Goal: Information Seeking & Learning: Understand process/instructions

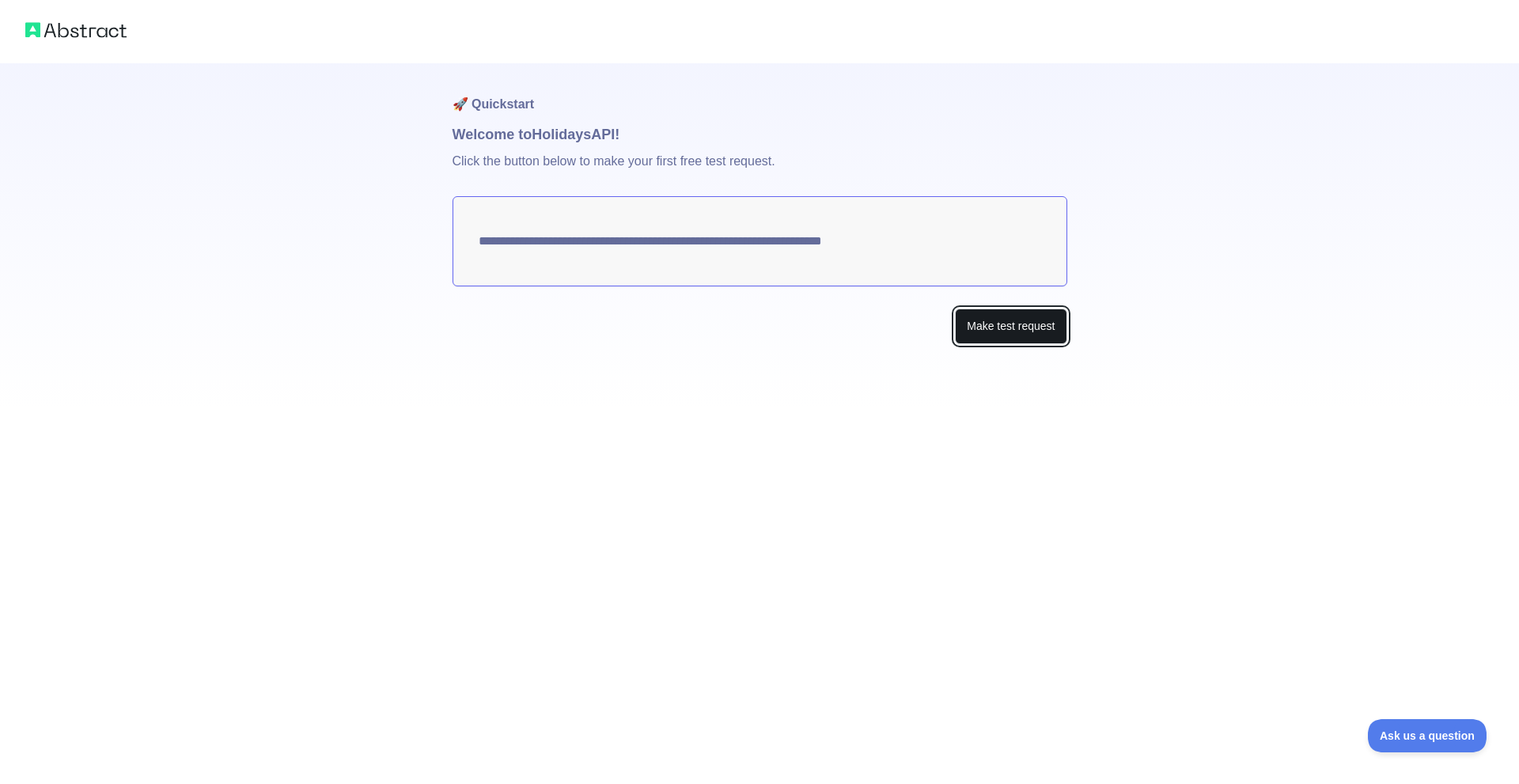
click at [997, 340] on button "Make test request" at bounding box center [1010, 325] width 112 height 35
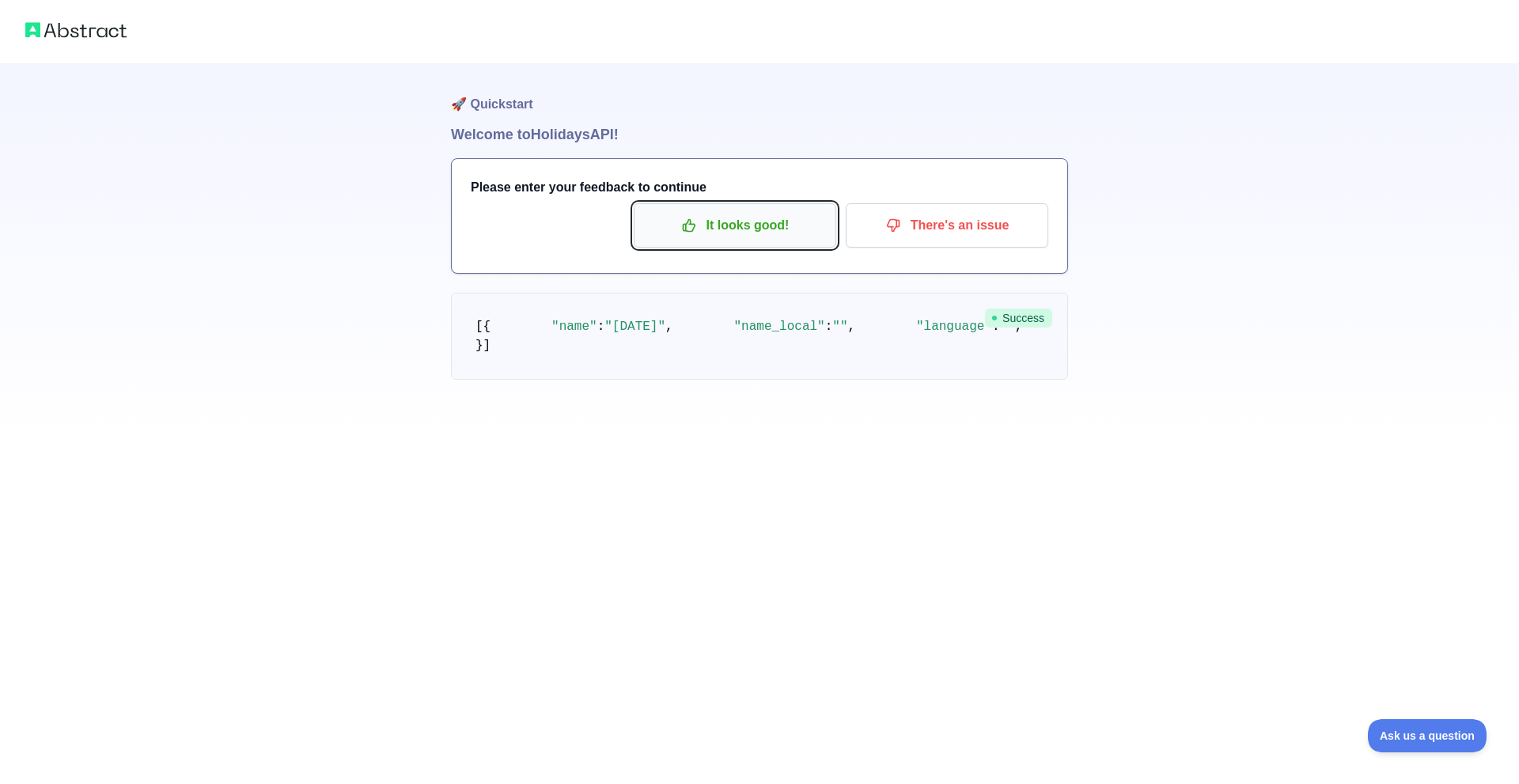
click at [739, 229] on p "It looks good!" at bounding box center [734, 225] width 178 height 27
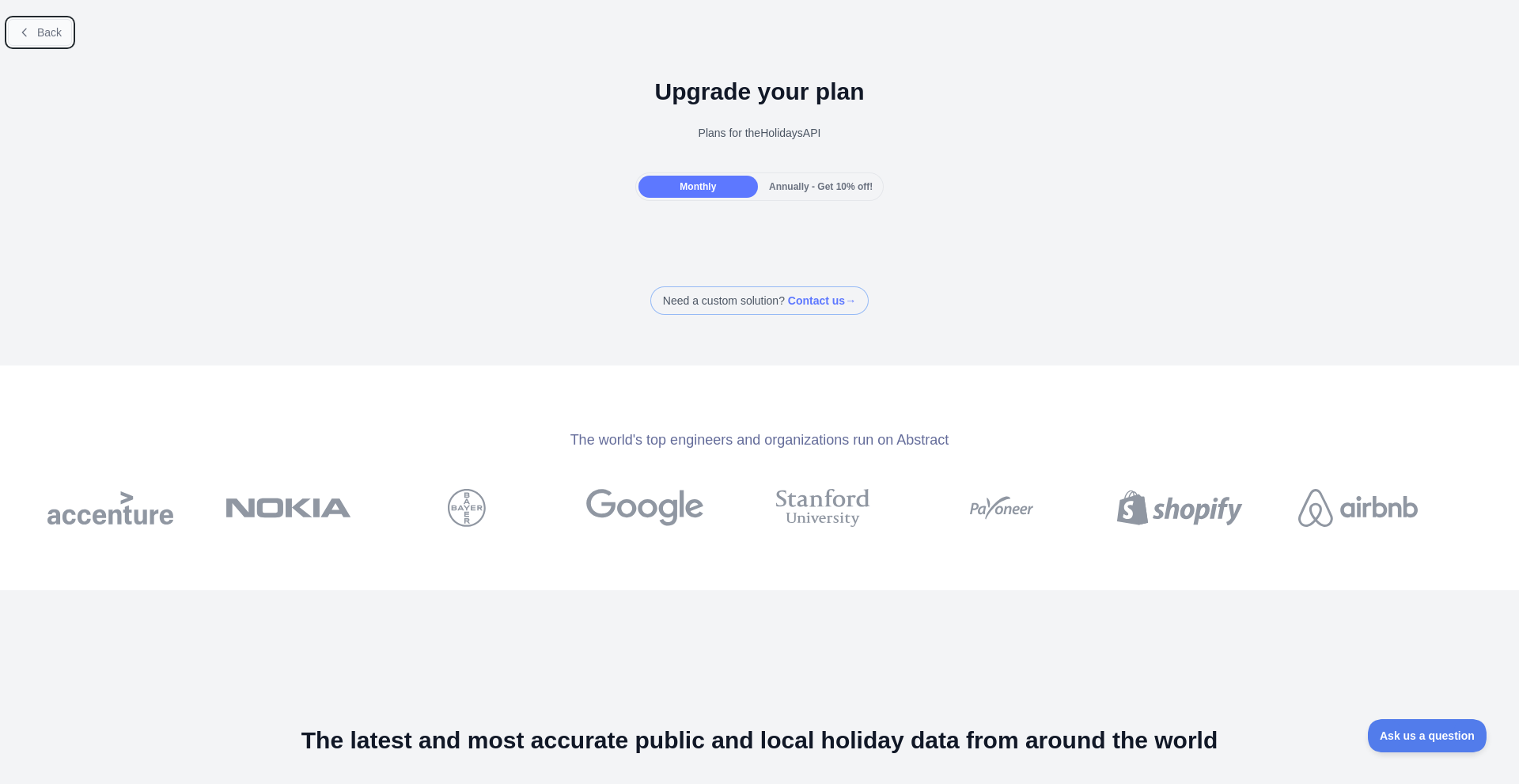
click at [67, 44] on button "Back" at bounding box center [39, 32] width 64 height 27
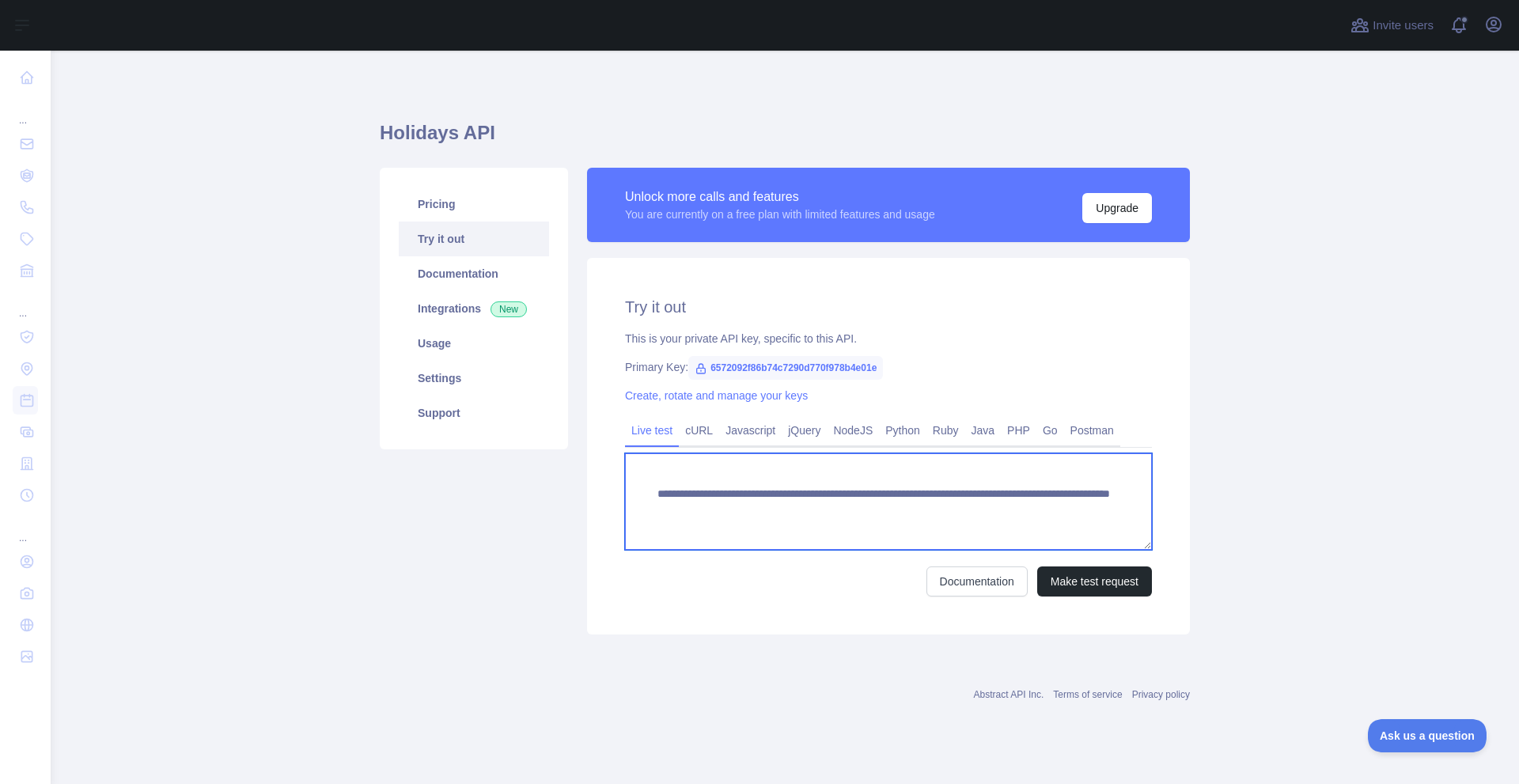
drag, startPoint x: 723, startPoint y: 529, endPoint x: 647, endPoint y: 488, distance: 86.4
click at [647, 488] on textarea "**********" at bounding box center [888, 501] width 527 height 96
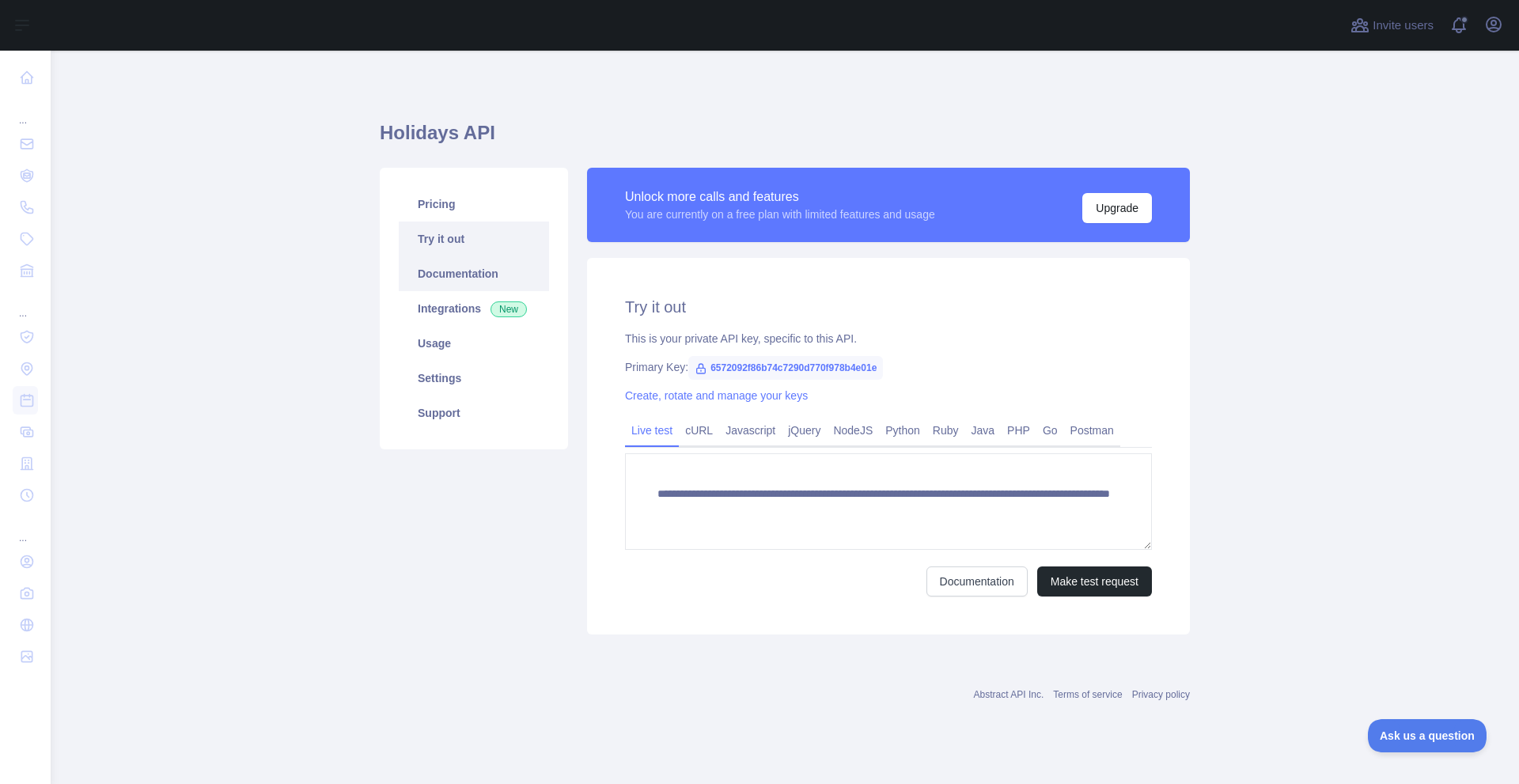
click at [485, 266] on link "Documentation" at bounding box center [474, 274] width 151 height 34
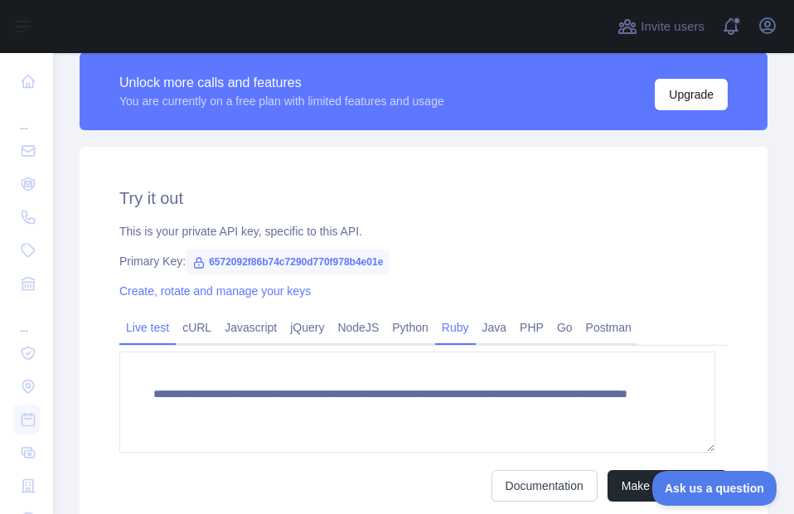
scroll to position [415, 0]
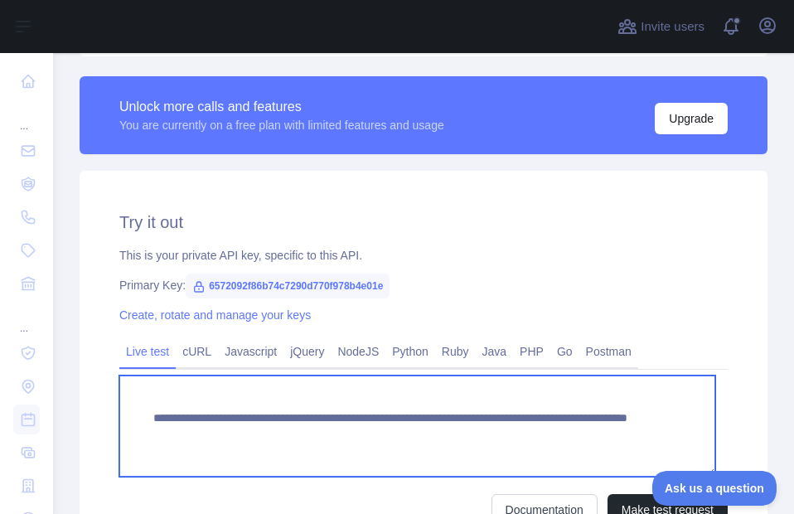
click at [230, 439] on textarea "**********" at bounding box center [417, 426] width 596 height 101
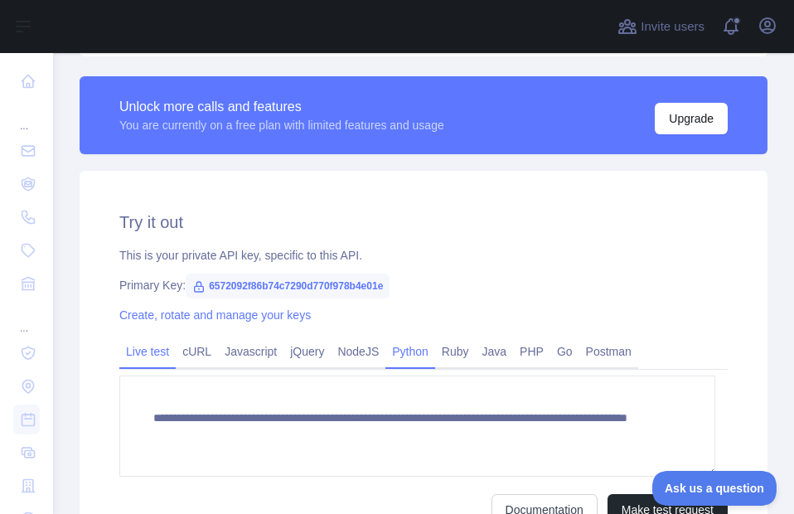
click at [400, 352] on link "Python" at bounding box center [410, 351] width 50 height 27
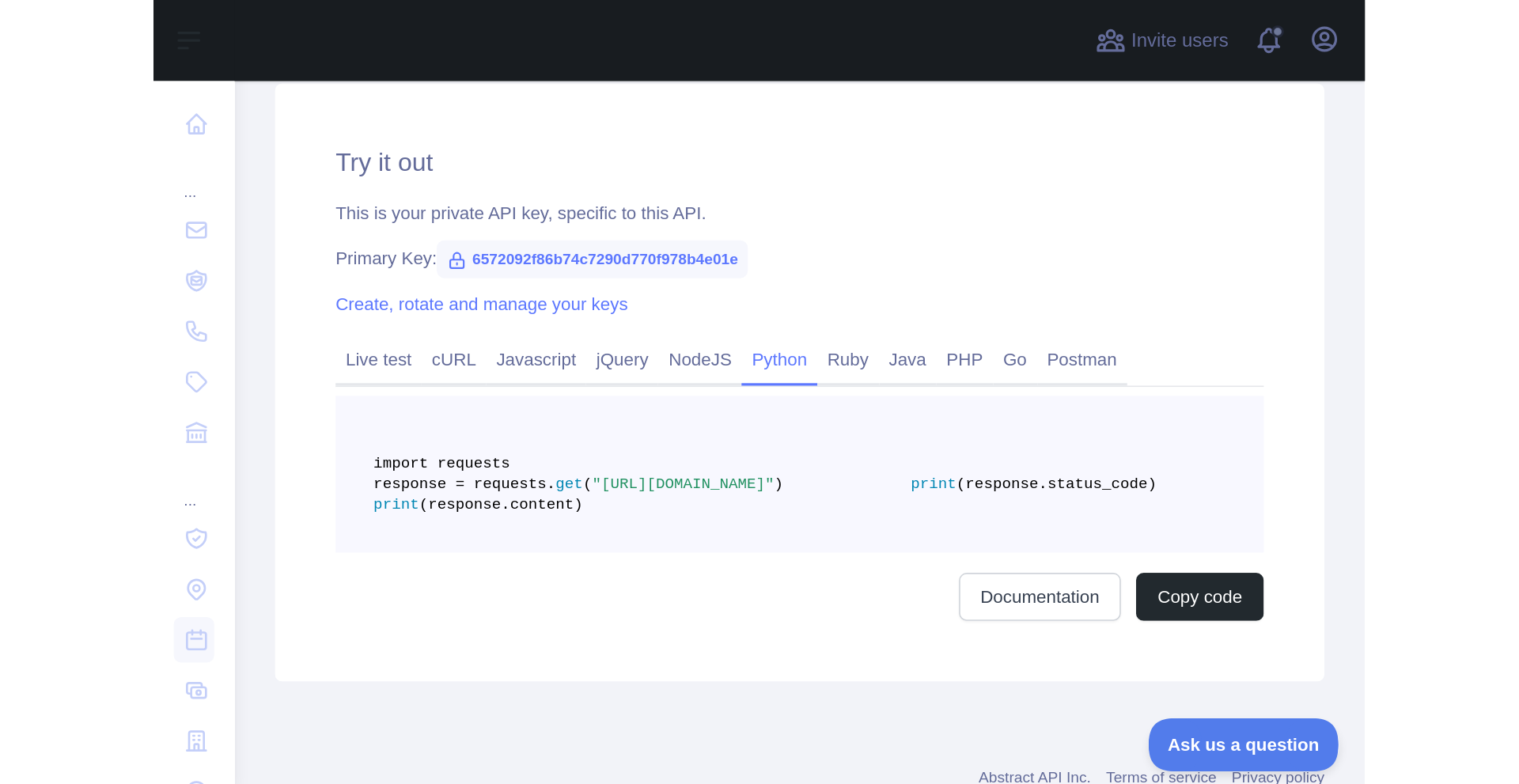
scroll to position [553, 0]
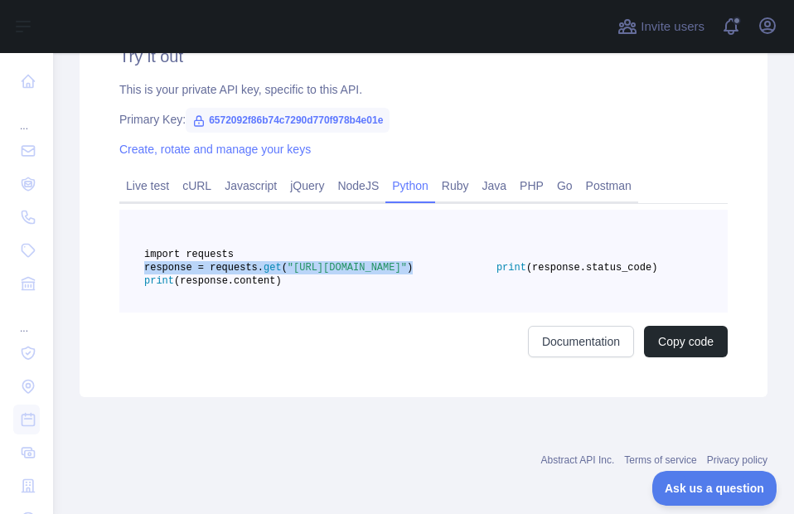
drag, startPoint x: 552, startPoint y: 293, endPoint x: 61, endPoint y: 287, distance: 491.6
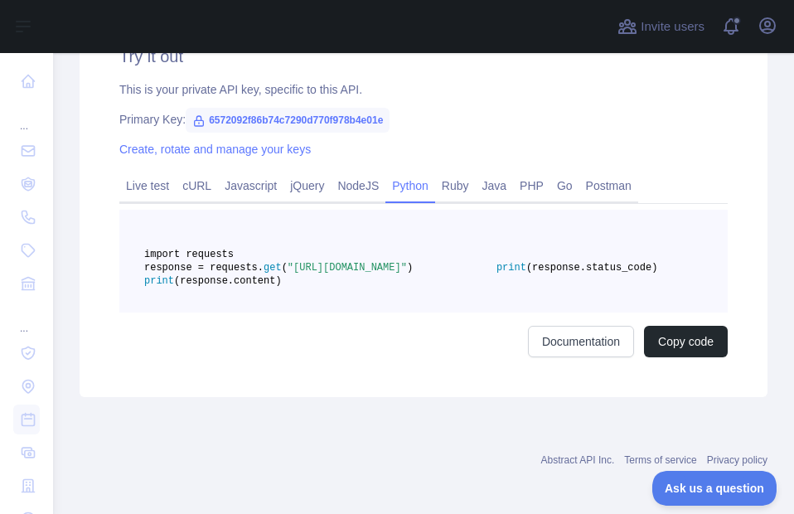
click at [405, 313] on pre "import requests response = requests. get ( "[URL][DOMAIN_NAME]" ) print (respon…" at bounding box center [423, 261] width 608 height 103
drag, startPoint x: 352, startPoint y: 279, endPoint x: 572, endPoint y: 300, distance: 221.5
click at [572, 300] on pre "import requests response = requests. get ( "[URL][DOMAIN_NAME]" ) print (respon…" at bounding box center [423, 261] width 608 height 103
copy span ""[URL][DOMAIN_NAME]""
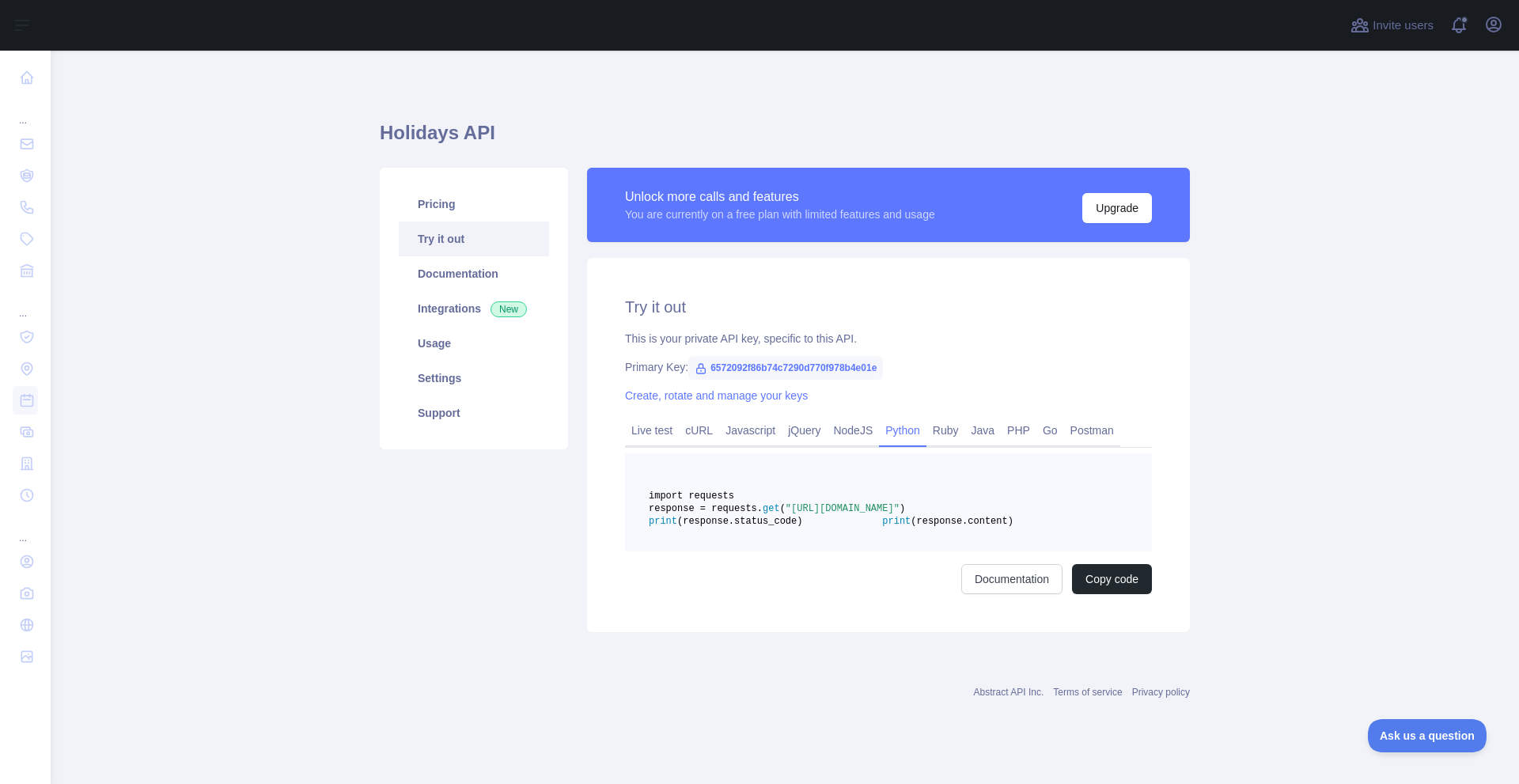
scroll to position [3, 0]
click at [910, 526] on span "(response.content)" at bounding box center [962, 522] width 103 height 11
click at [697, 363] on icon at bounding box center [700, 368] width 9 height 10
drag, startPoint x: 702, startPoint y: 367, endPoint x: 878, endPoint y: 366, distance: 176.0
click at [878, 366] on div "Primary Key: 6572092f86b74c7290d770f978b4e01e" at bounding box center [888, 366] width 527 height 16
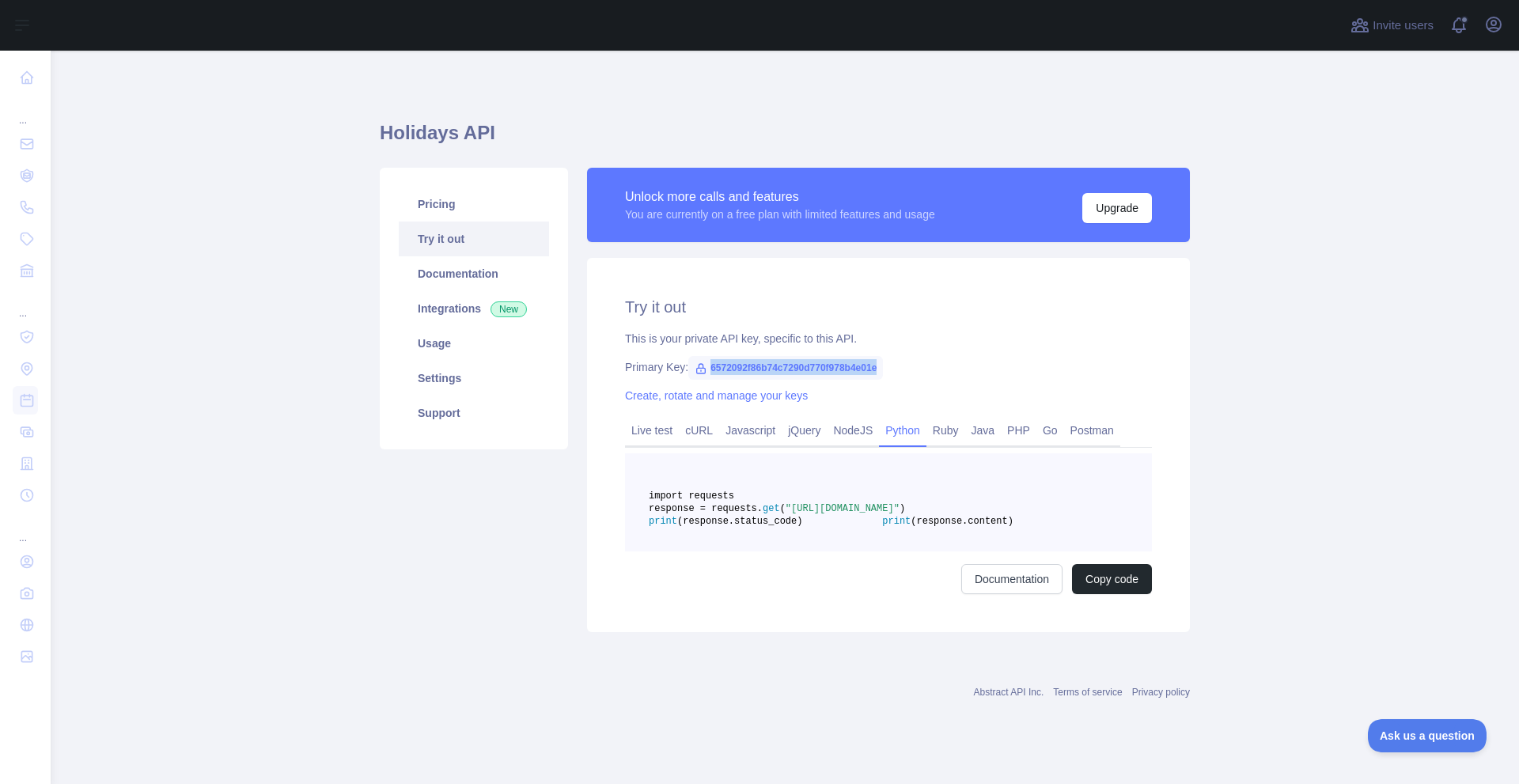
copy span "6572092f86b74c7290d770f978b4e01e"
drag, startPoint x: 1395, startPoint y: 331, endPoint x: 1388, endPoint y: 313, distance: 19.3
click at [1395, 331] on main "Holidays API Pricing Try it out Documentation Integrations New Usage Settings S…" at bounding box center [784, 417] width 1468 height 732
drag, startPoint x: 1052, startPoint y: 530, endPoint x: 844, endPoint y: 520, distance: 208.2
click at [844, 514] on span "response = requests. get ( "[URL][DOMAIN_NAME]" )" at bounding box center [777, 508] width 257 height 11
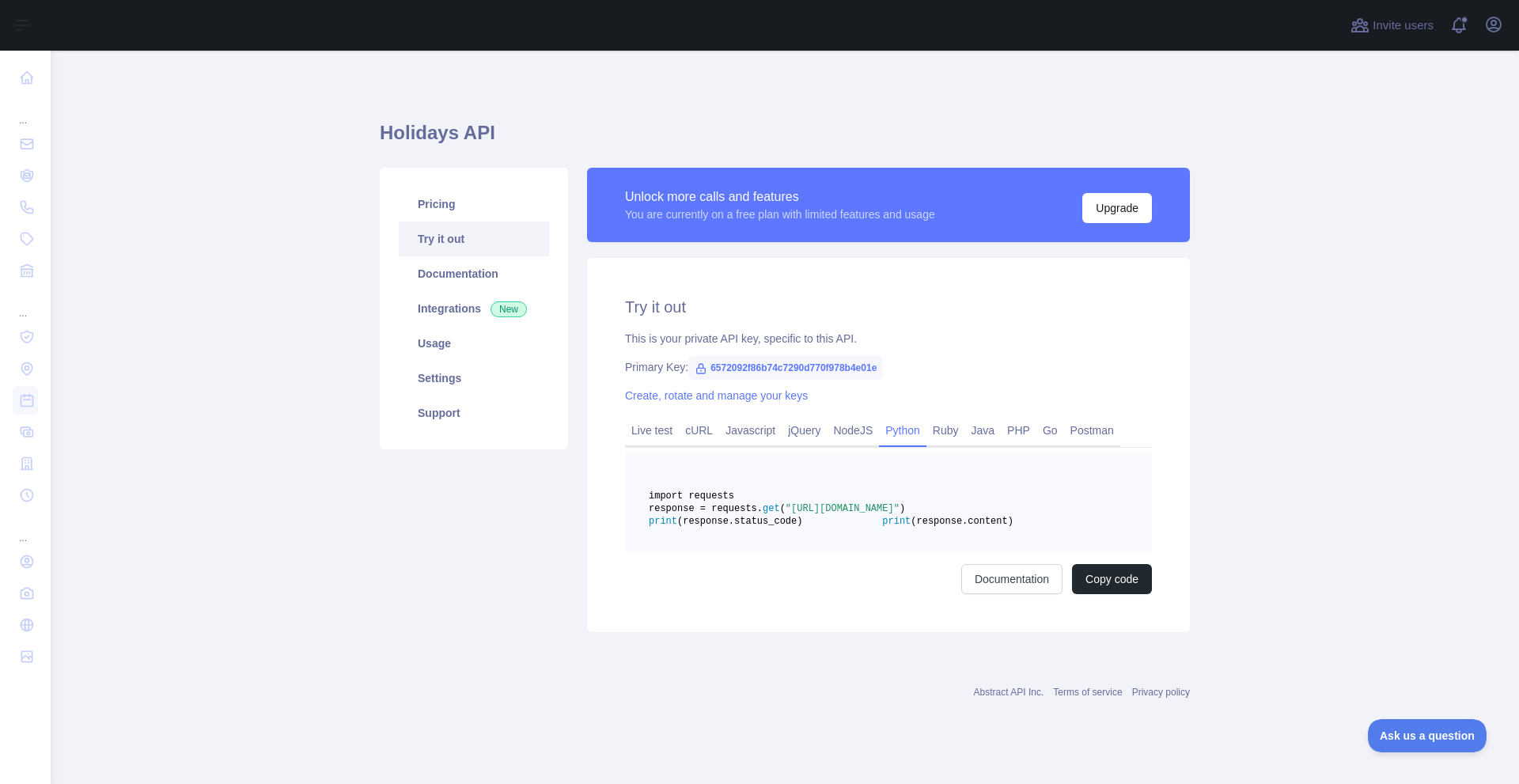
copy span "[URL][DOMAIN_NAME]""
click at [782, 535] on pre "import requests response = requests. get ( "[URL][DOMAIN_NAME]" ) print (respon…" at bounding box center [888, 502] width 527 height 98
click at [663, 422] on link "Live test" at bounding box center [652, 430] width 53 height 26
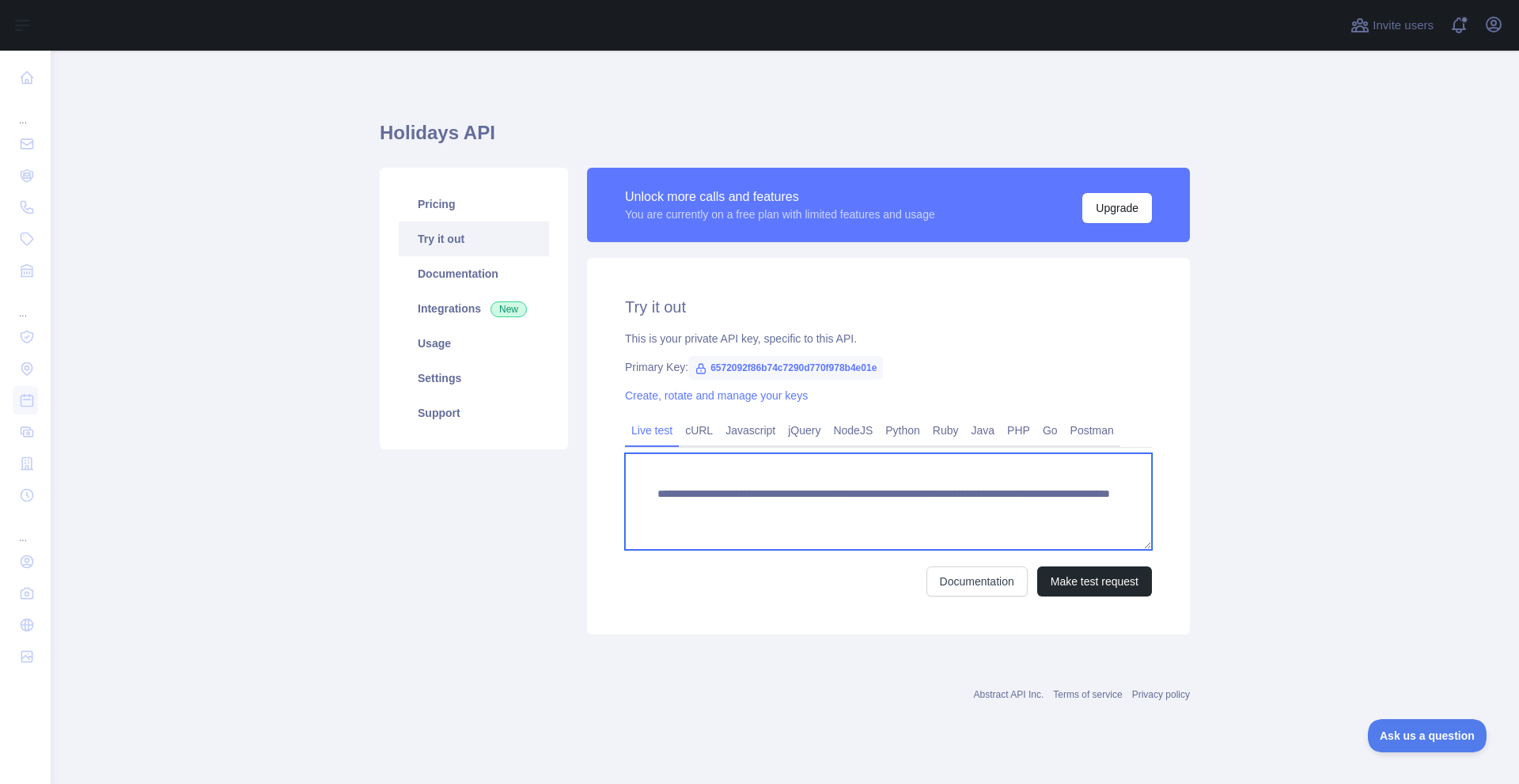
drag, startPoint x: 656, startPoint y: 492, endPoint x: 890, endPoint y: 497, distance: 234.1
click at [867, 497] on textarea "**********" at bounding box center [888, 501] width 527 height 96
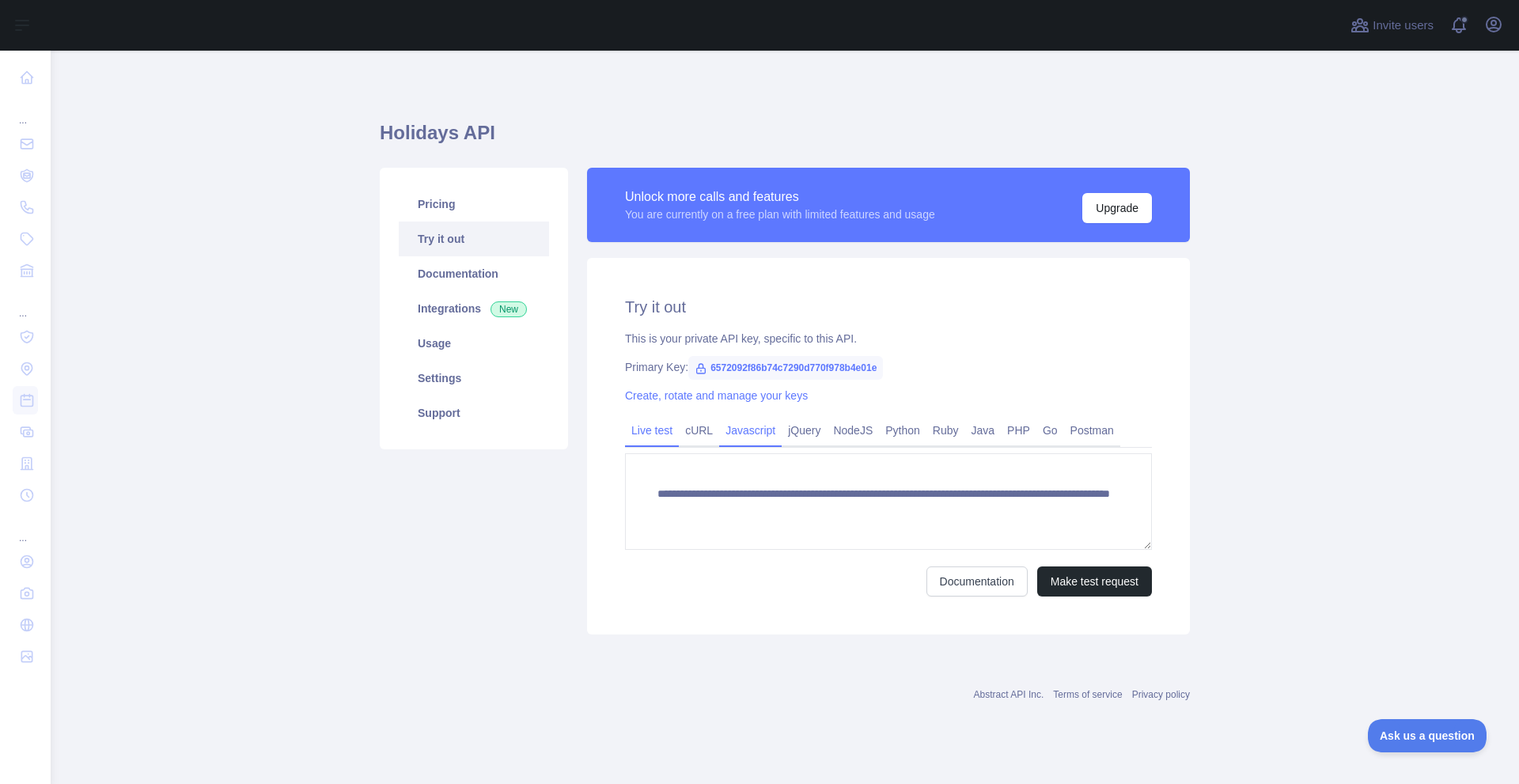
click at [760, 434] on link "Javascript" at bounding box center [750, 430] width 62 height 26
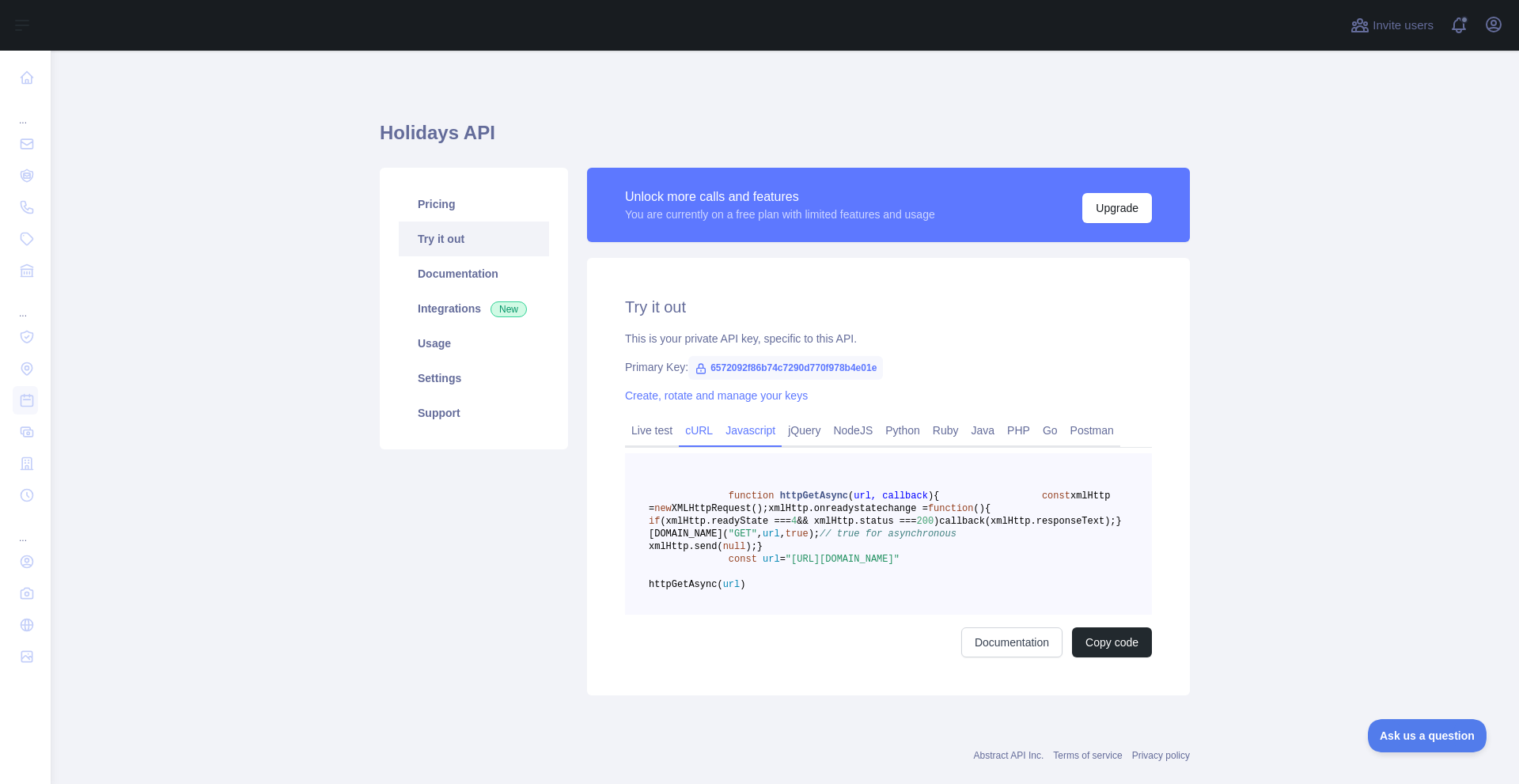
click at [678, 440] on link "cURL" at bounding box center [698, 430] width 40 height 26
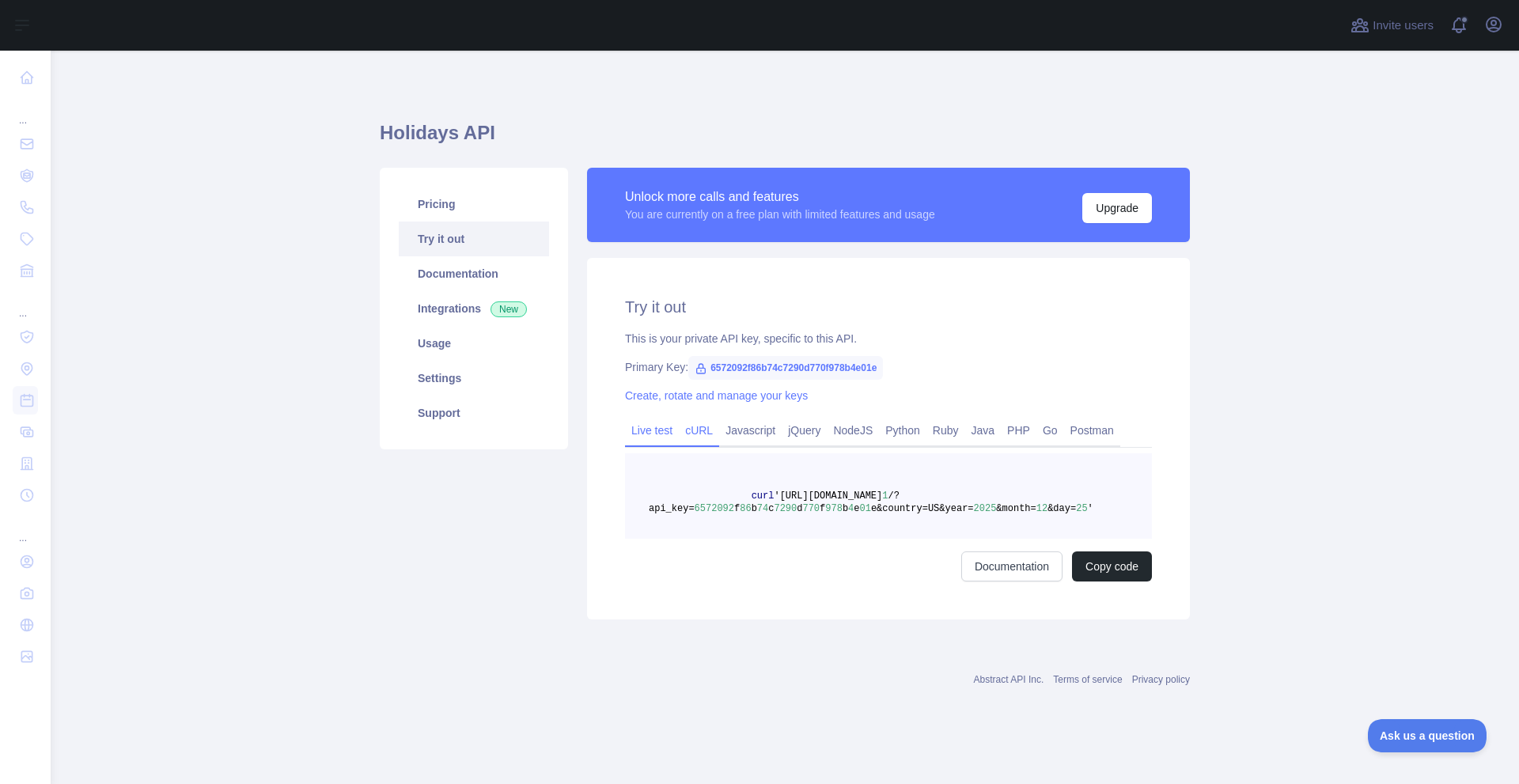
click at [640, 431] on link "Live test" at bounding box center [652, 430] width 53 height 26
